Goal: Transaction & Acquisition: Purchase product/service

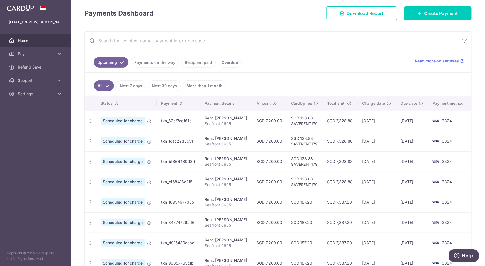
scroll to position [76, 0]
click at [194, 65] on link "Recipient paid" at bounding box center [198, 61] width 34 height 11
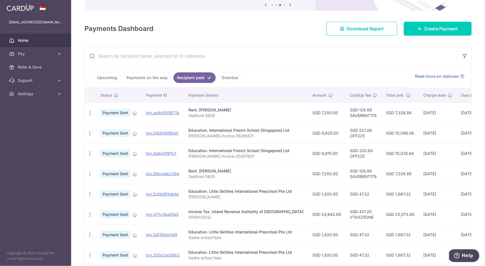
scroll to position [0, 0]
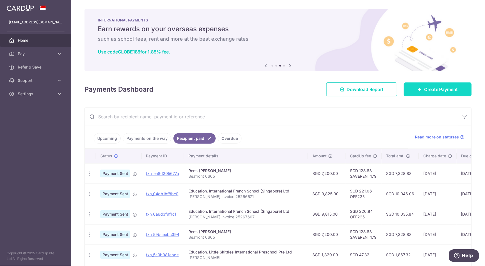
click at [426, 91] on span "Create Payment" at bounding box center [441, 89] width 34 height 7
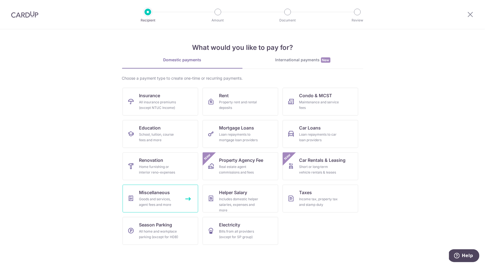
click at [162, 198] on div "Goods and services, agent fees and more" at bounding box center [159, 201] width 40 height 11
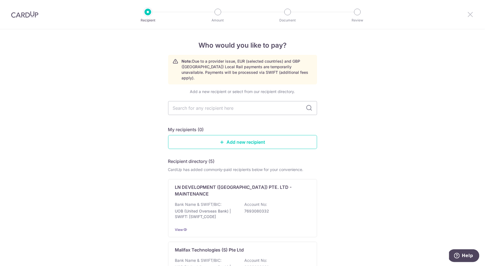
click at [471, 15] on icon at bounding box center [471, 14] width 7 height 7
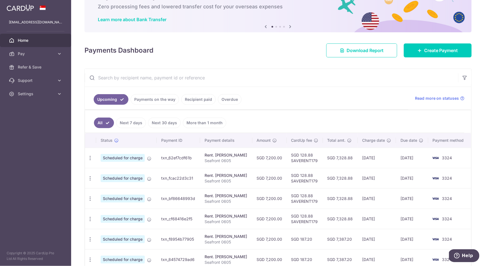
scroll to position [63, 0]
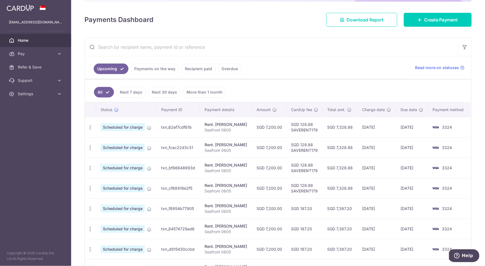
click at [189, 72] on link "Recipient paid" at bounding box center [198, 68] width 34 height 11
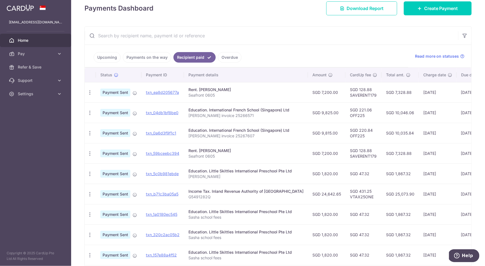
scroll to position [0, 0]
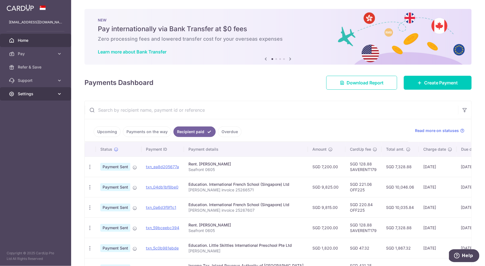
click at [29, 97] on link "Settings" at bounding box center [35, 93] width 71 height 13
click at [23, 122] on span "Logout" at bounding box center [36, 121] width 37 height 6
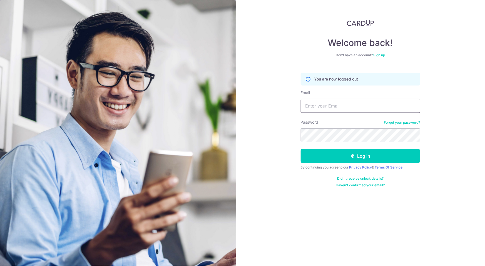
click at [331, 109] on input "Email" at bounding box center [361, 106] width 120 height 14
type input "jack.hemsley@outlook.com"
click at [301, 149] on button "Log in" at bounding box center [361, 156] width 120 height 14
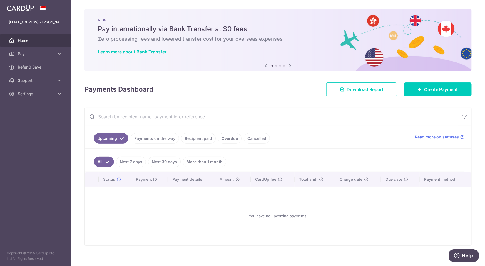
scroll to position [6, 0]
